Goal: Task Accomplishment & Management: Complete application form

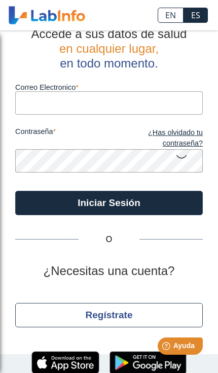
scroll to position [18, 0]
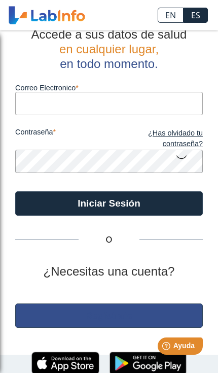
click at [30, 317] on button "Regístrate" at bounding box center [109, 315] width 188 height 24
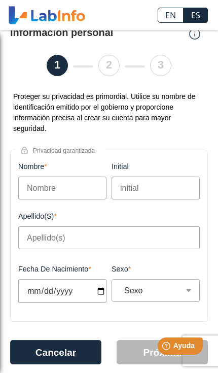
click at [30, 194] on input "Nombre" at bounding box center [62, 188] width 88 height 23
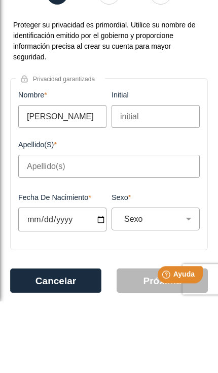
type input "Janice"
click at [178, 177] on input "initial" at bounding box center [156, 188] width 88 height 23
click at [158, 226] on input "Apellido(s)" at bounding box center [109, 237] width 182 height 23
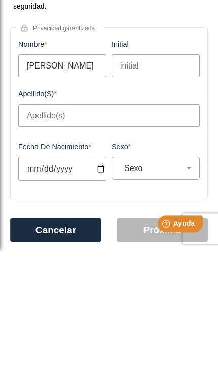
click at [111, 226] on input "Apellido(s)" at bounding box center [109, 237] width 182 height 23
click at [27, 226] on input "Apellido(s)" at bounding box center [109, 237] width 182 height 23
type input "Figueroa"
click at [86, 279] on input "Fecha de Nacimiento" at bounding box center [62, 291] width 88 height 24
type input "2025-10-09"
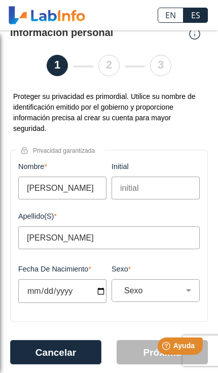
select select
type input "1991-06-09"
click at [181, 295] on select "Sexo Masculino Femenino" at bounding box center [159, 291] width 79 height 10
select select "F"
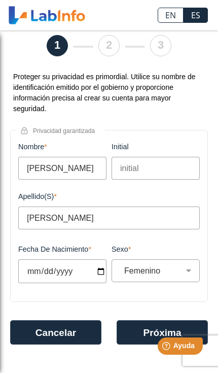
scroll to position [40, 0]
click at [145, 336] on html "Help Ayuda" at bounding box center [167, 343] width 79 height 21
click at [131, 332] on button "Próxima" at bounding box center [162, 332] width 91 height 24
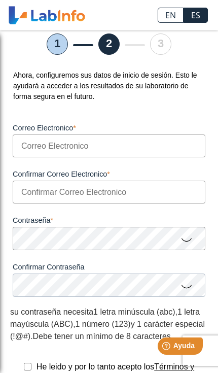
click at [28, 153] on input "Correo Electronico" at bounding box center [109, 145] width 193 height 23
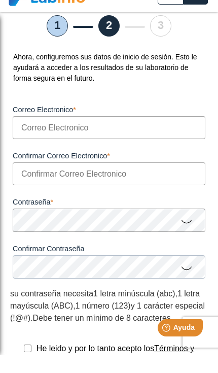
type input "[EMAIL_ADDRESS][DOMAIN_NAME]"
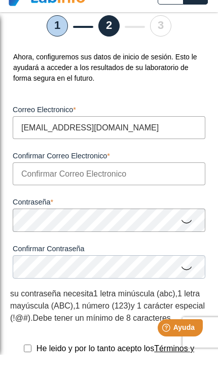
type input "[EMAIL_ADDRESS][DOMAIN_NAME]"
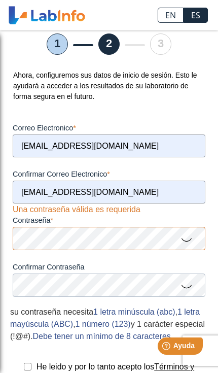
click at [189, 286] on icon at bounding box center [187, 286] width 12 height 20
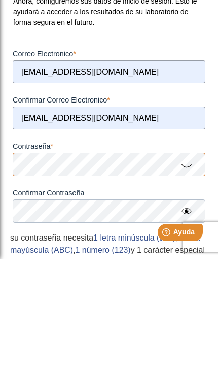
scroll to position [0, 0]
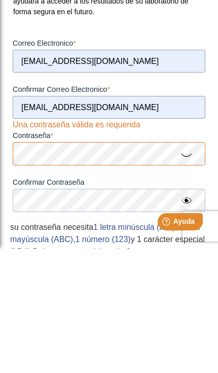
click at [183, 269] on icon at bounding box center [187, 279] width 12 height 20
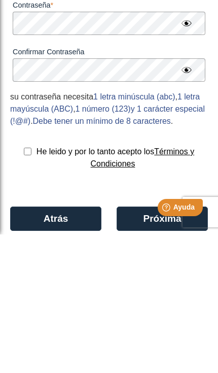
scroll to position [128, 0]
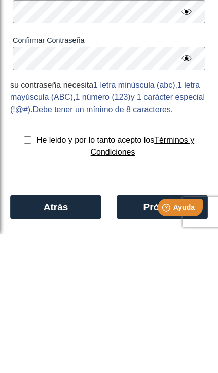
click at [26, 274] on input "checkbox" at bounding box center [28, 278] width 8 height 8
checkbox input "true"
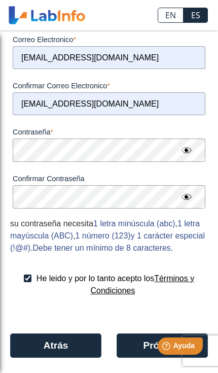
click at [133, 355] on html "Help Ayuda" at bounding box center [167, 343] width 79 height 21
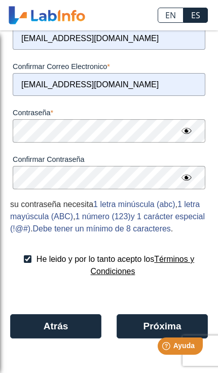
scroll to position [161, 0]
click at [131, 329] on button "Próxima" at bounding box center [162, 326] width 91 height 24
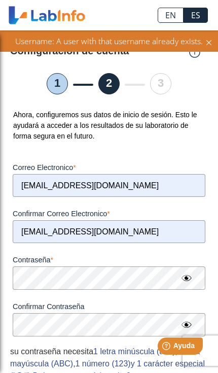
scroll to position [0, 0]
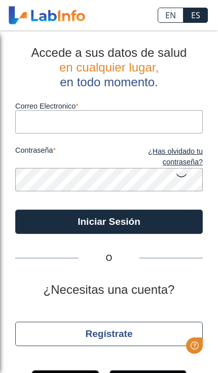
click at [28, 126] on input "Correo Electronico" at bounding box center [109, 121] width 188 height 23
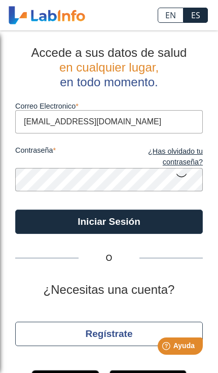
type input "[EMAIL_ADDRESS][DOMAIN_NAME]"
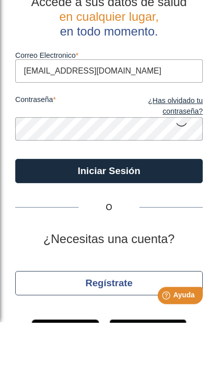
click at [171, 210] on button "Iniciar Sesión" at bounding box center [109, 222] width 188 height 24
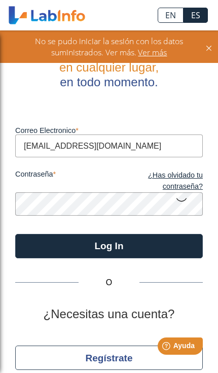
click at [184, 180] on link "¿Has olvidado tu contraseña?" at bounding box center [156, 181] width 94 height 22
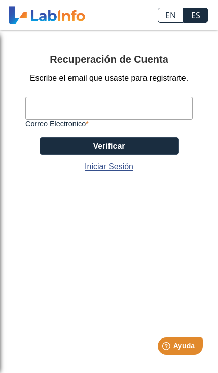
click at [34, 107] on input "Correo Electronico" at bounding box center [108, 108] width 167 height 23
type input "[EMAIL_ADDRESS][DOMAIN_NAME]"
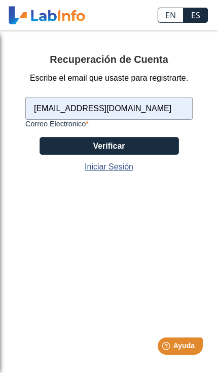
click at [57, 151] on button "Verificar" at bounding box center [110, 146] width 140 height 18
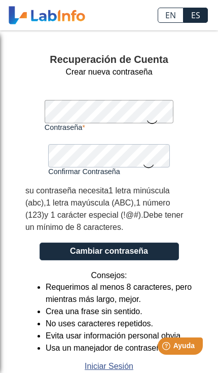
click at [152, 127] on label "Contraseña" at bounding box center [109, 127] width 129 height 8
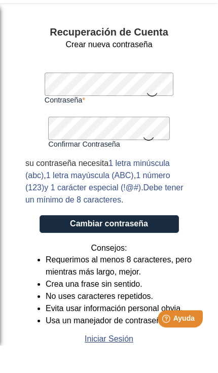
click at [163, 242] on button "Cambiar contraseña" at bounding box center [110, 251] width 140 height 18
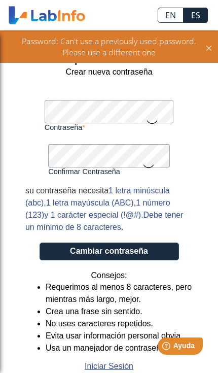
click at [147, 163] on icon at bounding box center [149, 166] width 12 height 20
click at [154, 116] on icon at bounding box center [152, 122] width 12 height 20
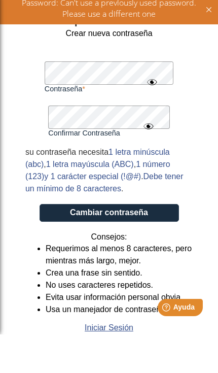
click at [72, 242] on button "Cambiar contraseña" at bounding box center [110, 251] width 140 height 18
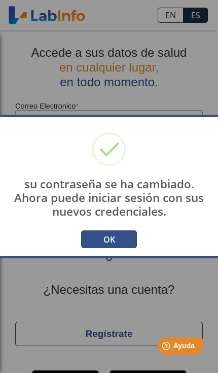
click at [92, 233] on button "OK" at bounding box center [109, 239] width 56 height 18
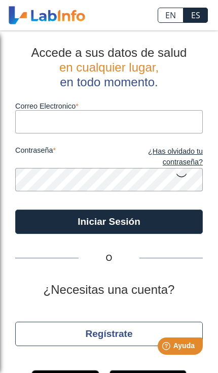
click at [25, 127] on input "Correo Electronico" at bounding box center [109, 121] width 188 height 23
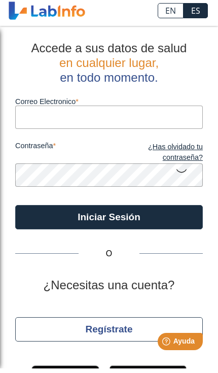
type input "[EMAIL_ADDRESS][DOMAIN_NAME]"
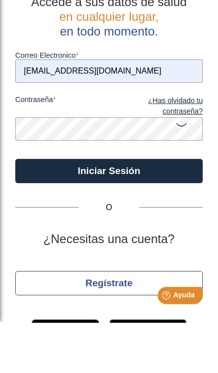
click at [47, 210] on button "Iniciar Sesión" at bounding box center [109, 222] width 188 height 24
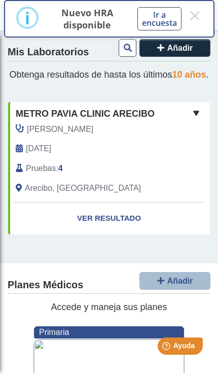
click at [97, 230] on link "Ver Resultado" at bounding box center [109, 218] width 202 height 32
click at [196, 15] on button "×" at bounding box center [195, 16] width 14 height 18
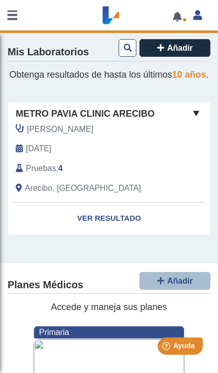
click at [88, 228] on link "Ver Resultado" at bounding box center [109, 218] width 202 height 32
click at [85, 226] on link "Ver Resultado" at bounding box center [109, 218] width 202 height 32
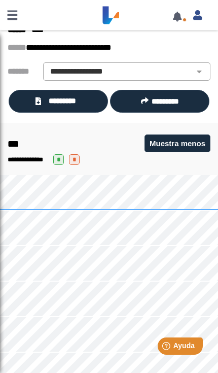
scroll to position [71, 0]
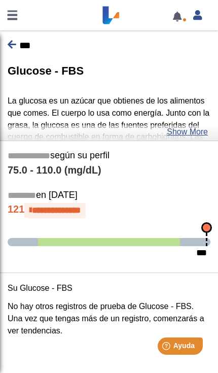
click at [9, 44] on icon at bounding box center [12, 45] width 9 height 10
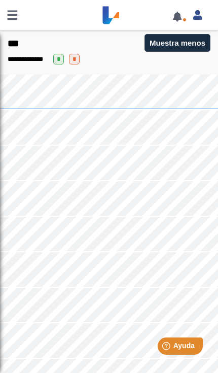
scroll to position [263, 0]
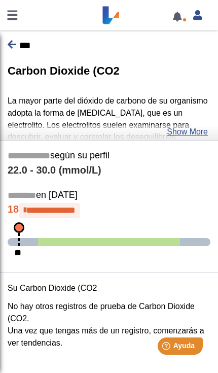
click at [9, 47] on icon at bounding box center [12, 45] width 9 height 10
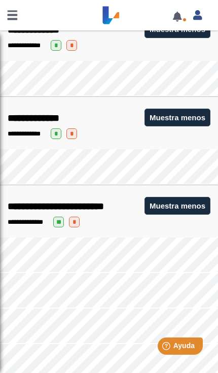
scroll to position [624, 0]
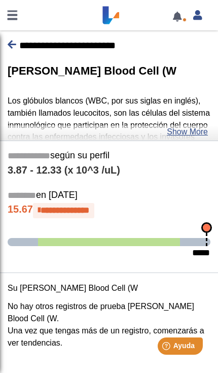
click at [11, 50] on link at bounding box center [12, 45] width 9 height 11
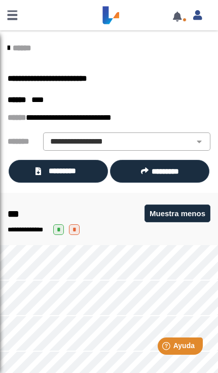
click at [30, 174] on link "*********" at bounding box center [58, 171] width 99 height 23
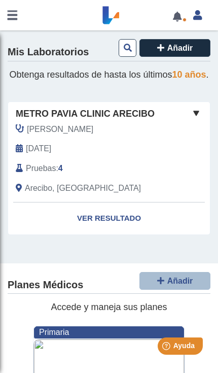
click at [94, 232] on link "Ver Resultado" at bounding box center [109, 218] width 202 height 32
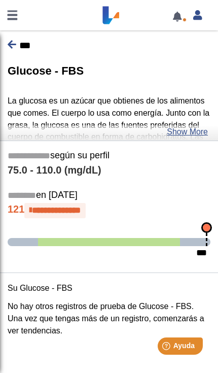
click at [69, 230] on div "**********" at bounding box center [109, 207] width 218 height 116
click at [53, 213] on span "**********" at bounding box center [54, 210] width 61 height 15
click at [46, 208] on span "**********" at bounding box center [56, 210] width 49 height 9
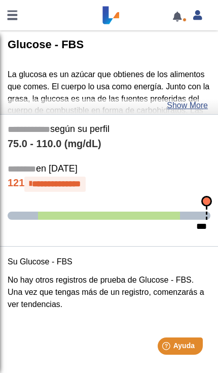
scroll to position [26, 0]
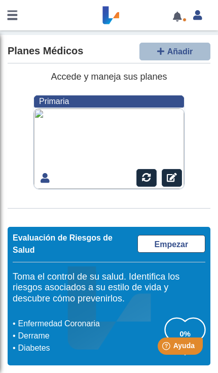
scroll to position [229, 0]
